Goal: Find specific page/section: Find specific page/section

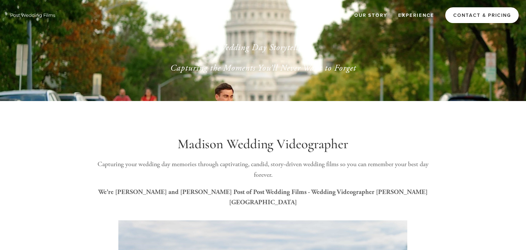
click at [461, 13] on link "Contact & Pricing" at bounding box center [482, 15] width 73 height 16
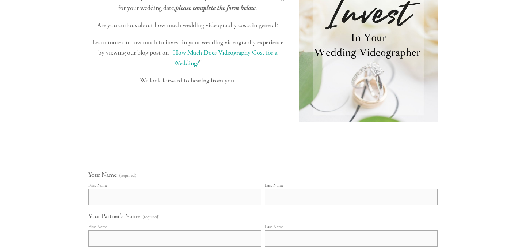
scroll to position [224, 0]
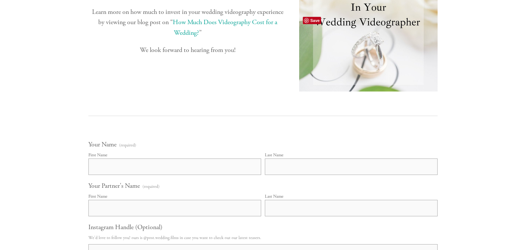
click at [348, 91] on img at bounding box center [368, 5] width 139 height 171
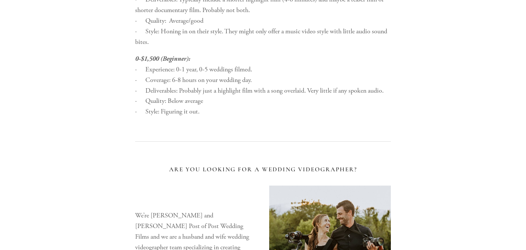
scroll to position [1170, 0]
